Goal: Transaction & Acquisition: Purchase product/service

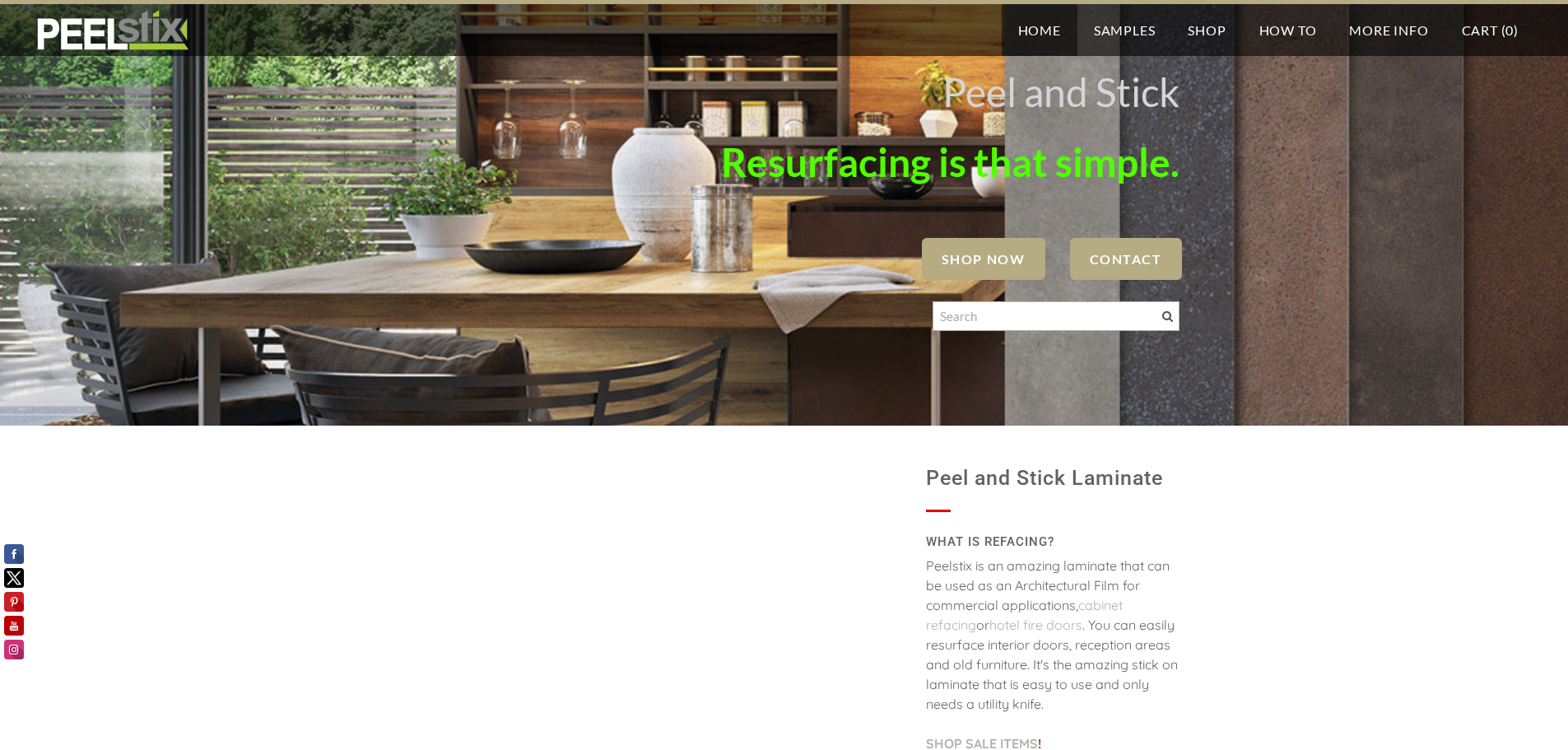
click at [971, 249] on span "SHOP NOW" at bounding box center [984, 258] width 124 height 42
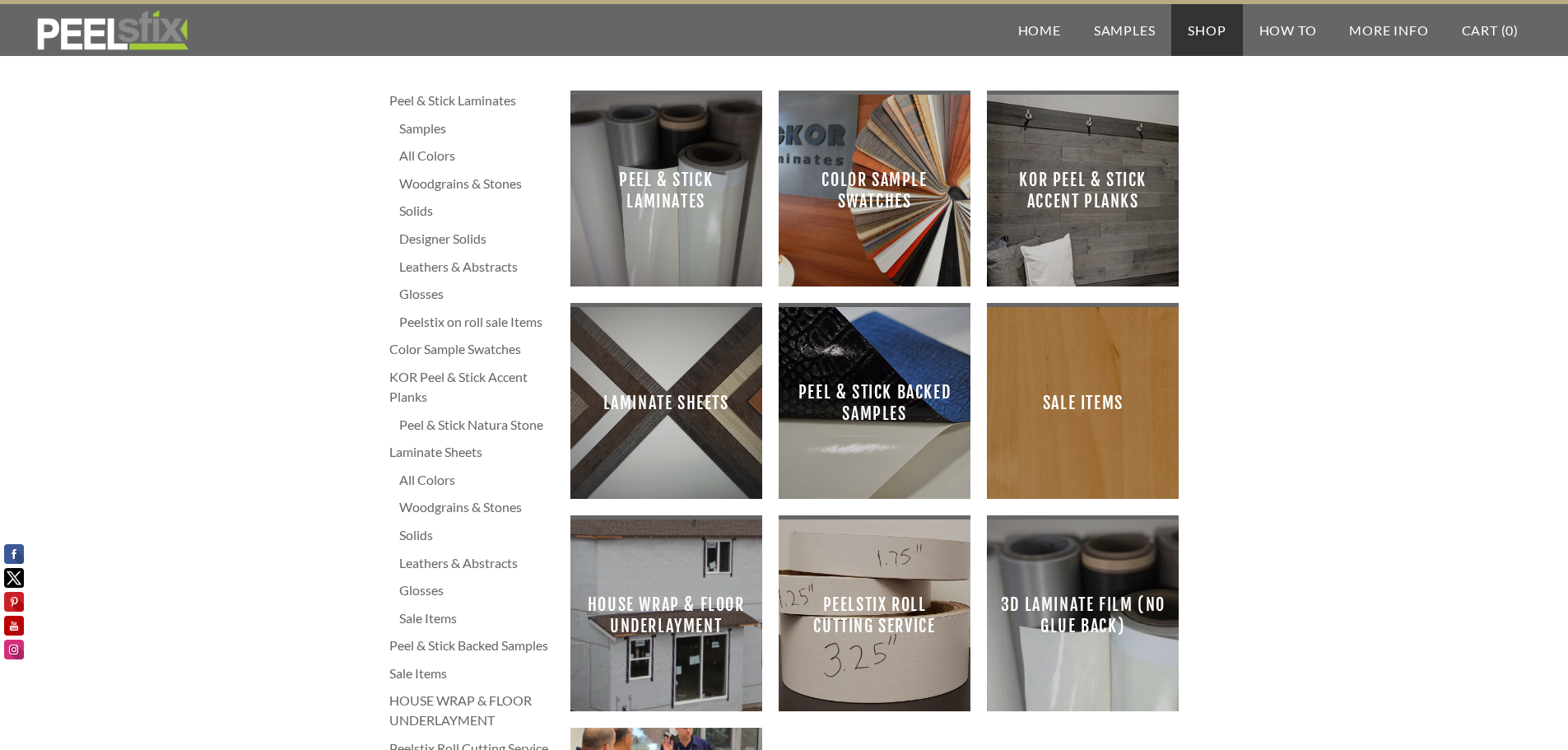
click at [914, 216] on span "Color Sample Swatches" at bounding box center [874, 190] width 165 height 165
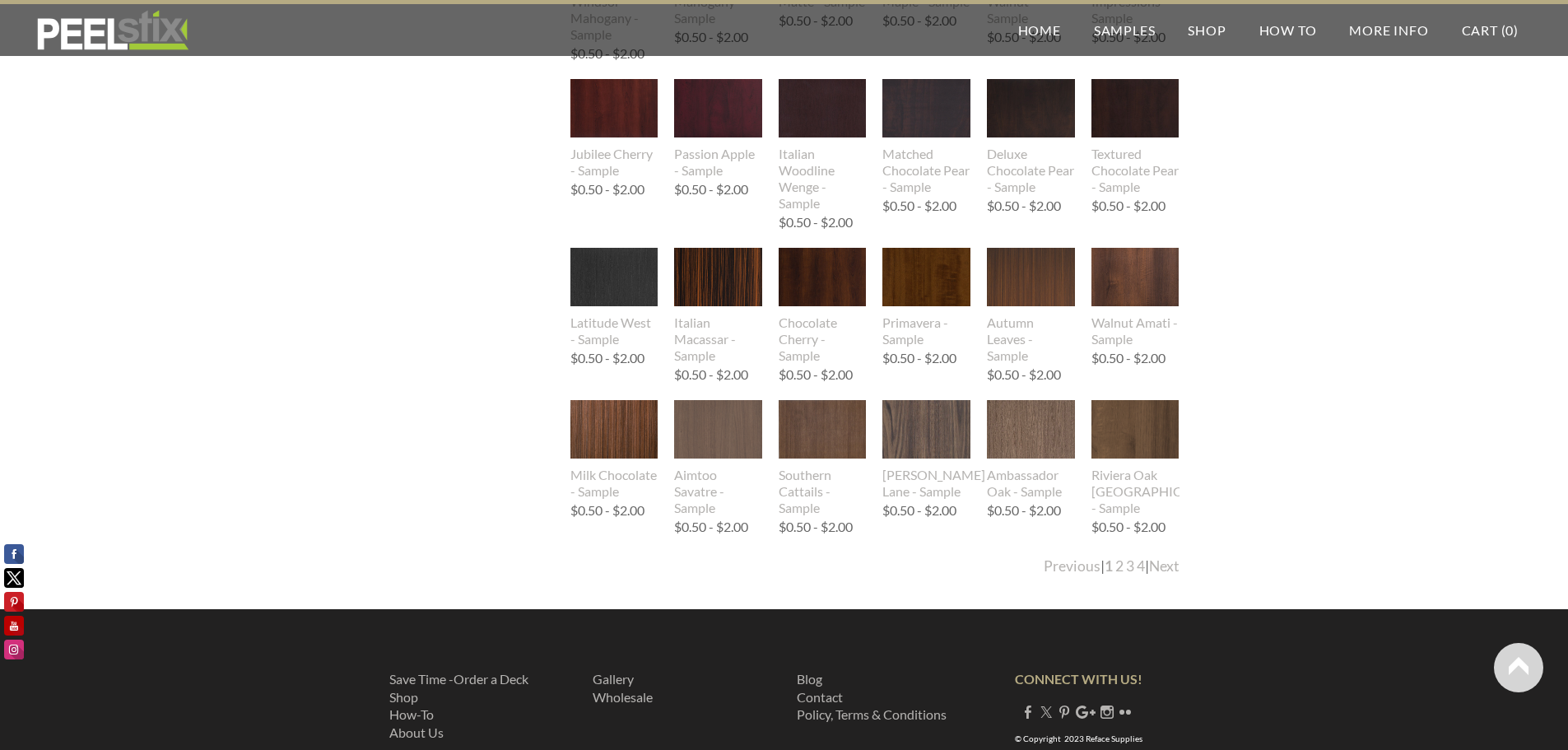
scroll to position [1645, 0]
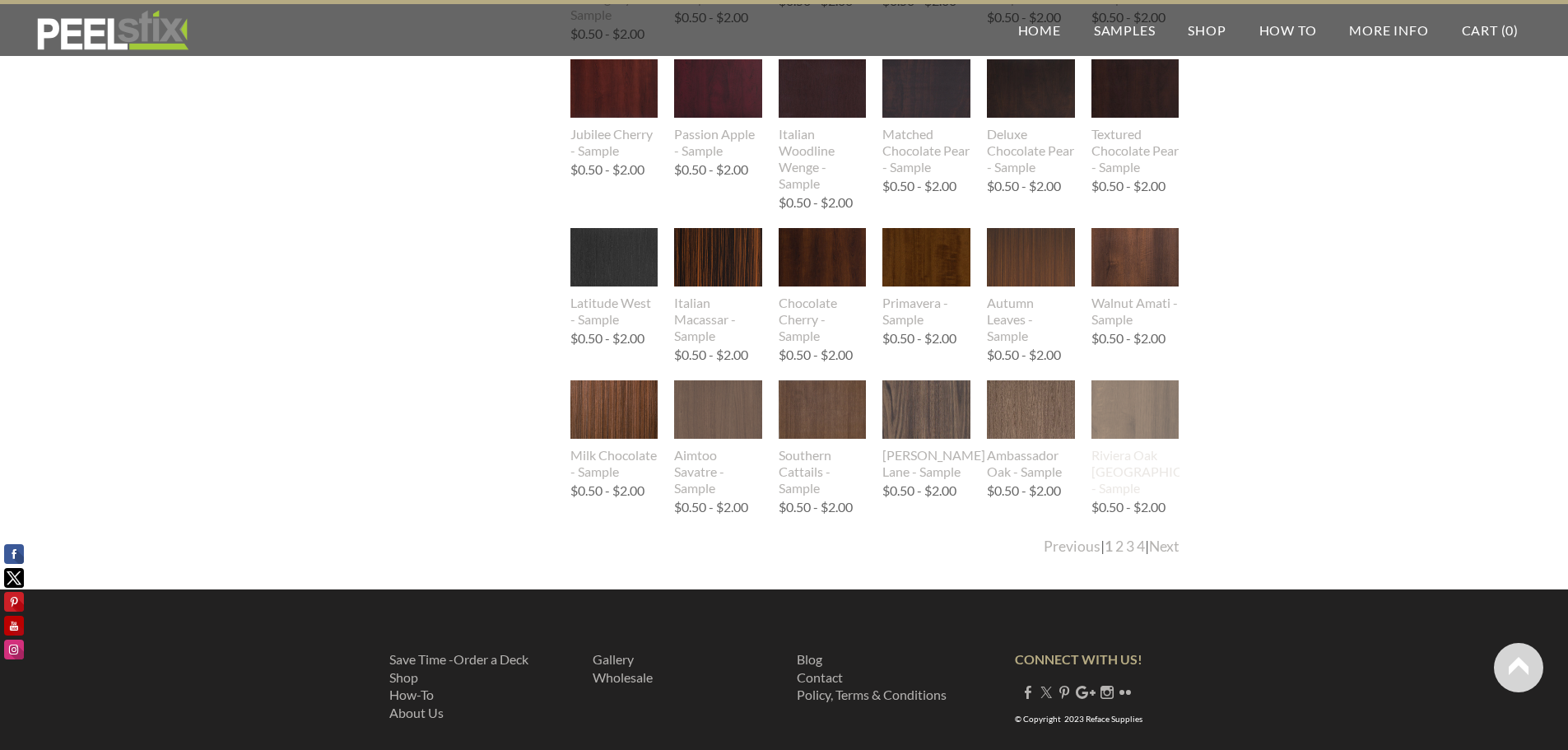
click at [1142, 422] on img at bounding box center [1136, 409] width 88 height 59
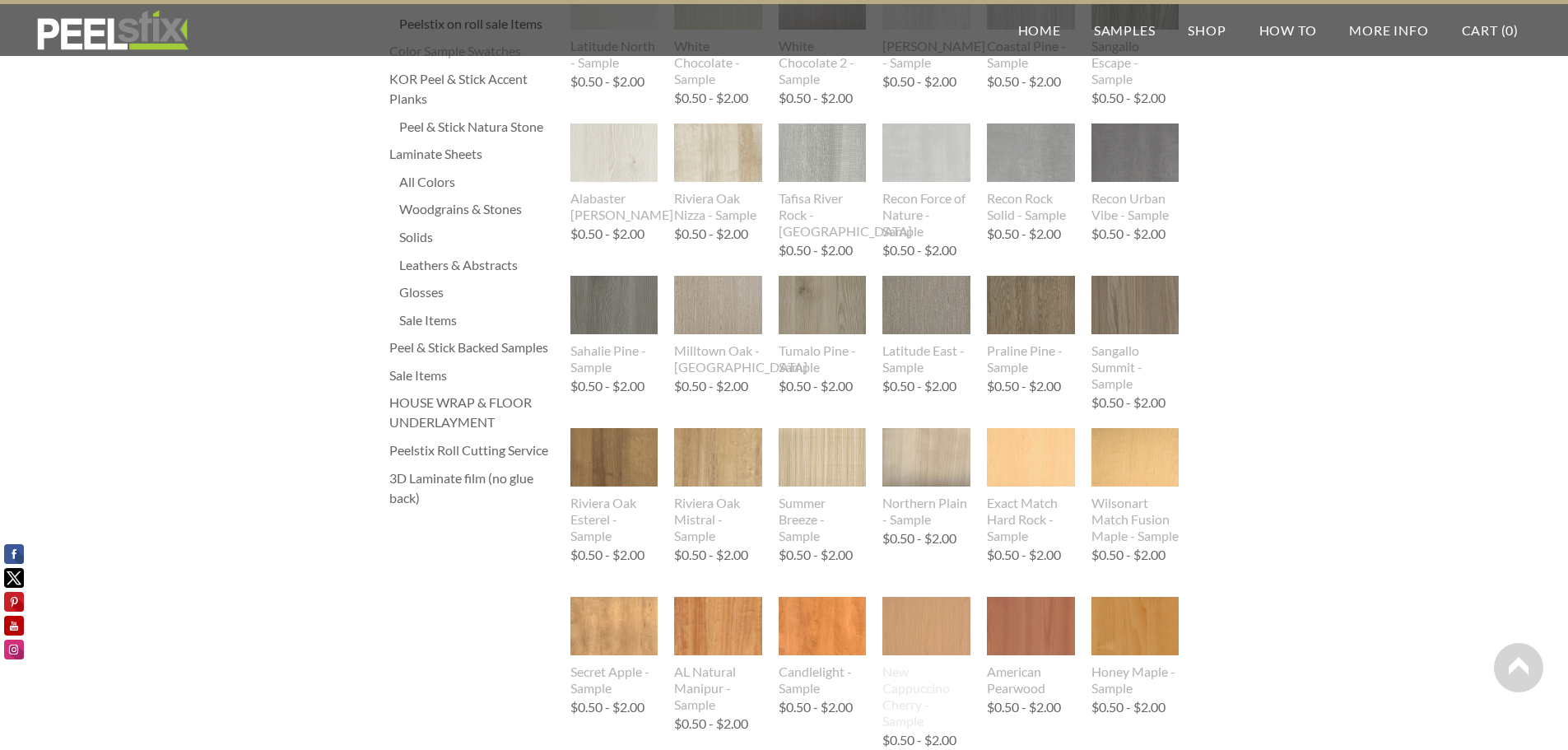
scroll to position [246, 0]
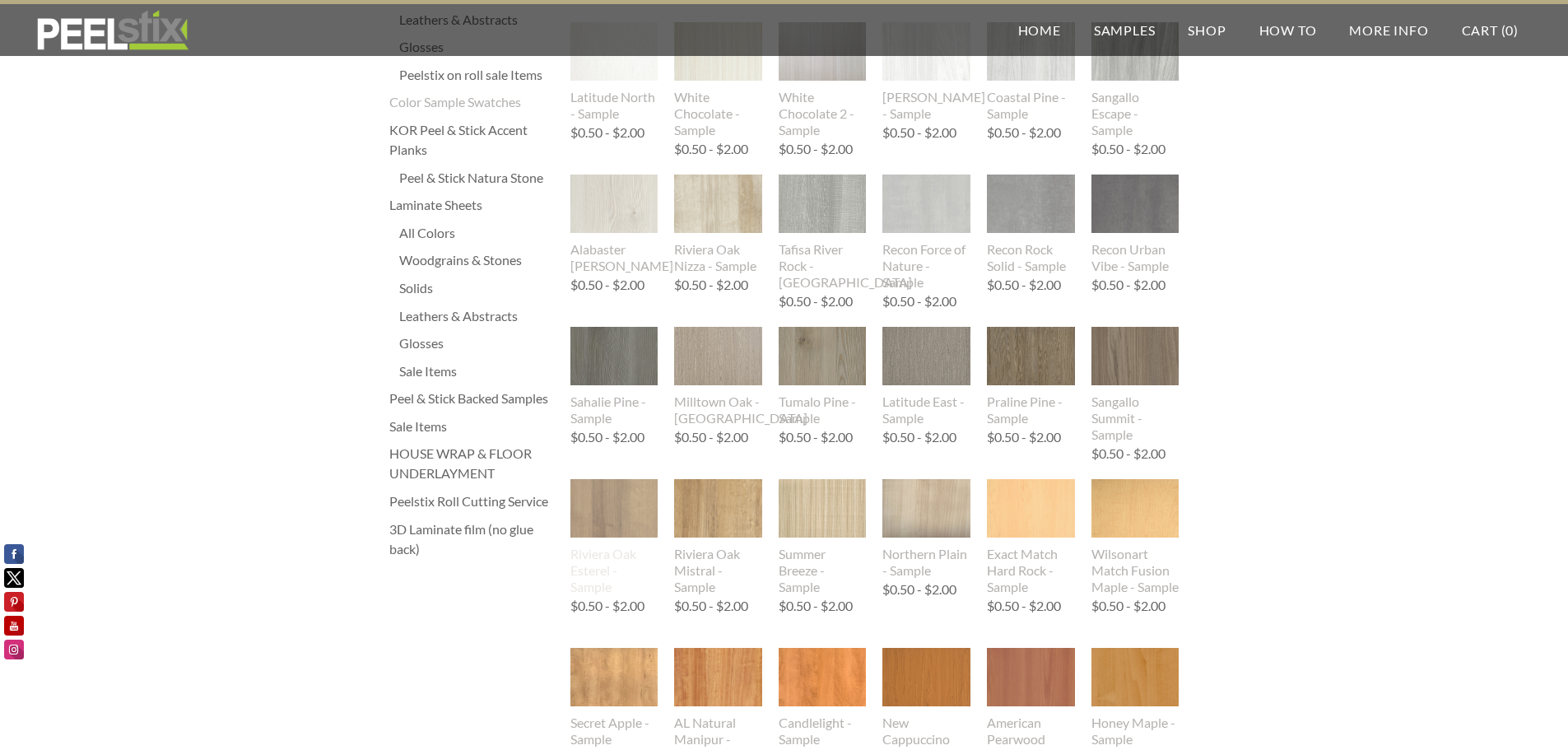
click at [615, 498] on img at bounding box center [615, 509] width 88 height 59
click at [1040, 343] on img at bounding box center [1031, 356] width 88 height 59
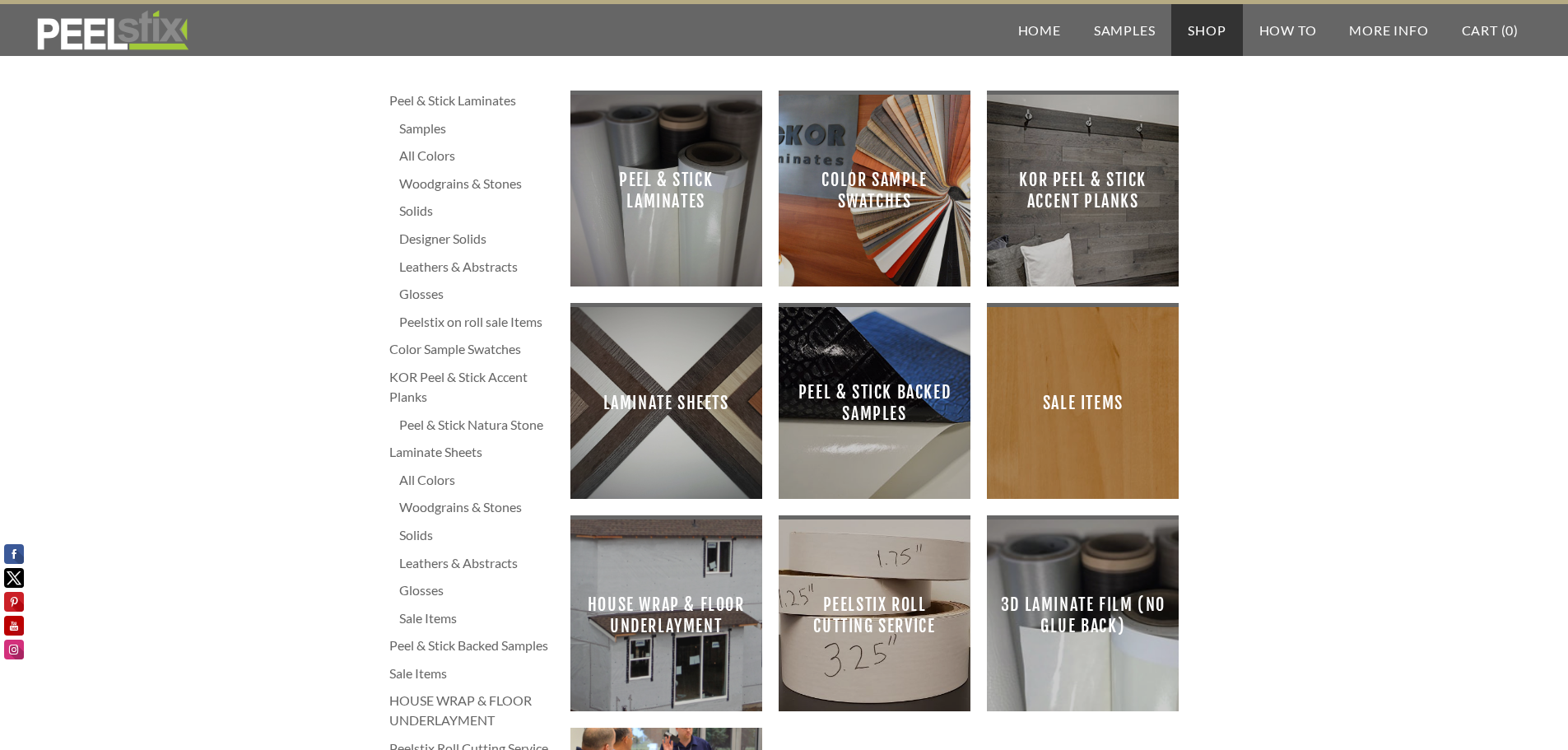
click at [710, 389] on span "Laminate Sheets" at bounding box center [666, 402] width 165 height 165
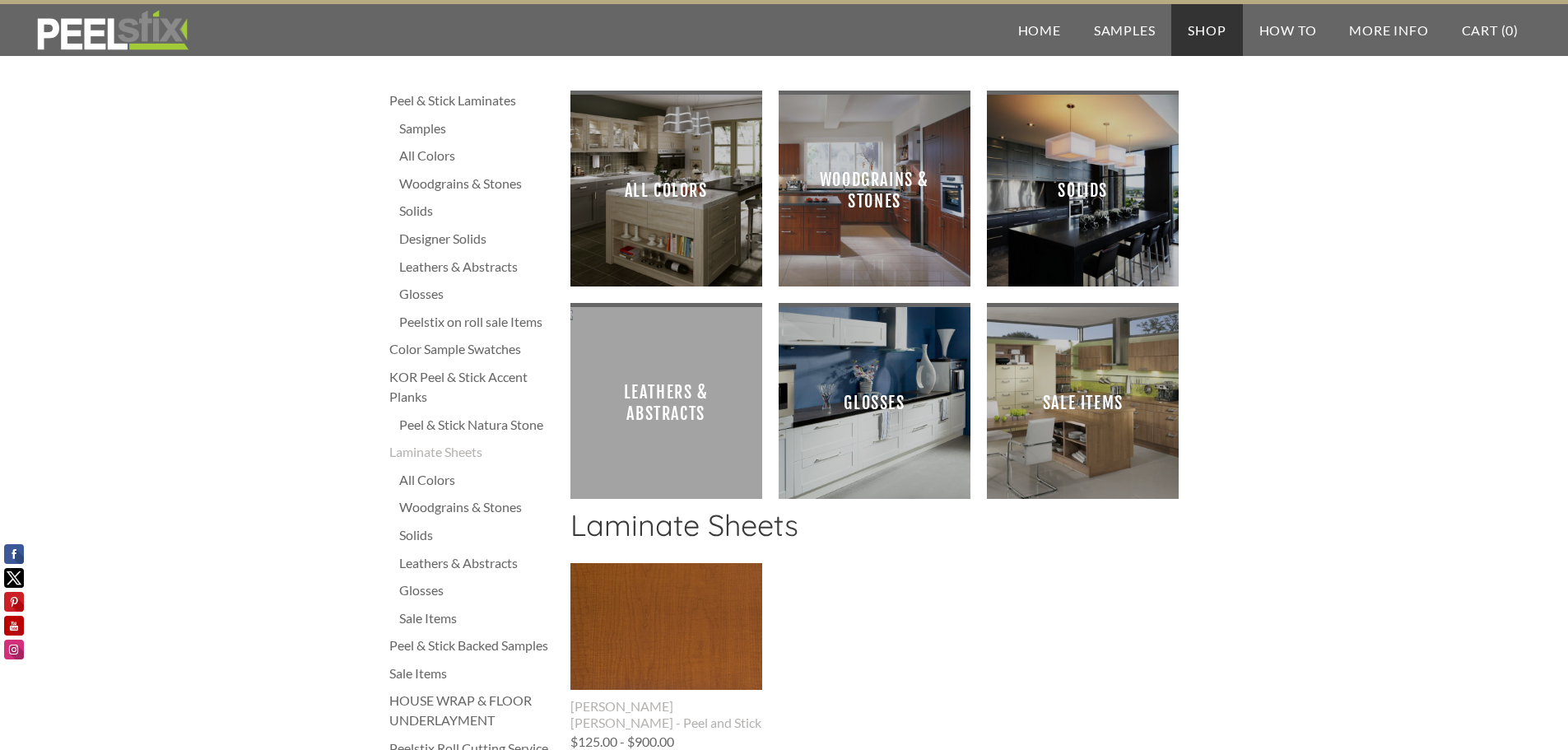
click at [665, 198] on span "All Colors" at bounding box center [666, 190] width 165 height 165
